Goal: Find specific page/section: Find specific page/section

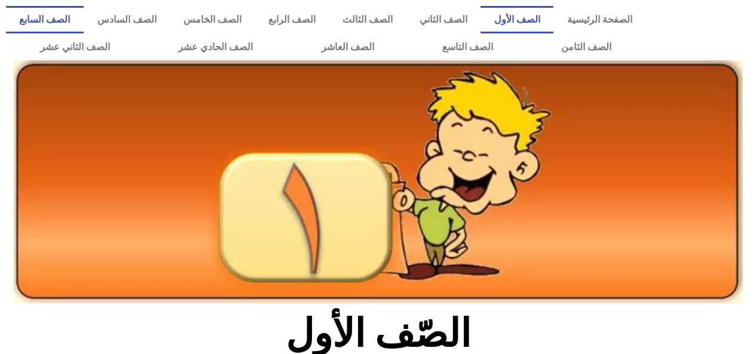
click at [84, 20] on link "الصف السابع" at bounding box center [45, 19] width 78 height 27
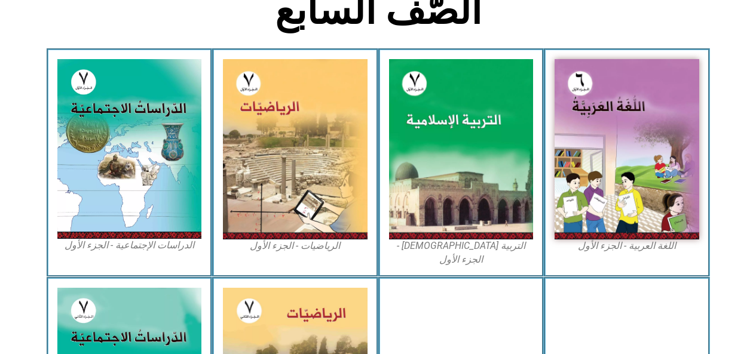
scroll to position [333, 0]
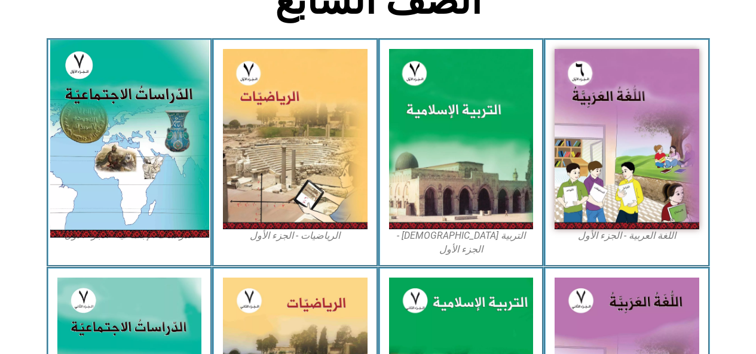
click at [181, 210] on img at bounding box center [129, 139] width 159 height 198
click at [180, 218] on img at bounding box center [129, 139] width 159 height 198
click at [191, 226] on img at bounding box center [129, 139] width 159 height 198
click at [187, 233] on img at bounding box center [129, 139] width 159 height 198
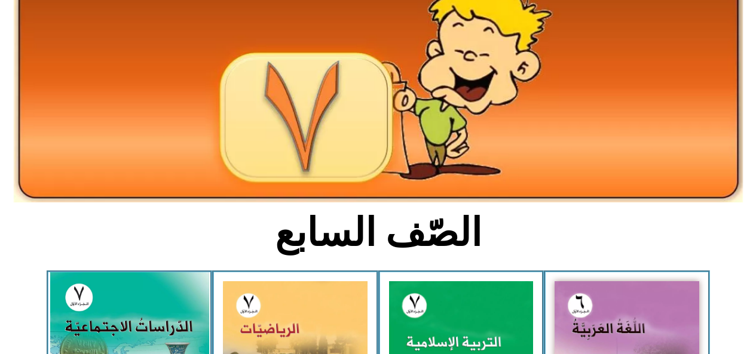
scroll to position [99, 0]
